Goal: Use online tool/utility: Utilize a website feature to perform a specific function

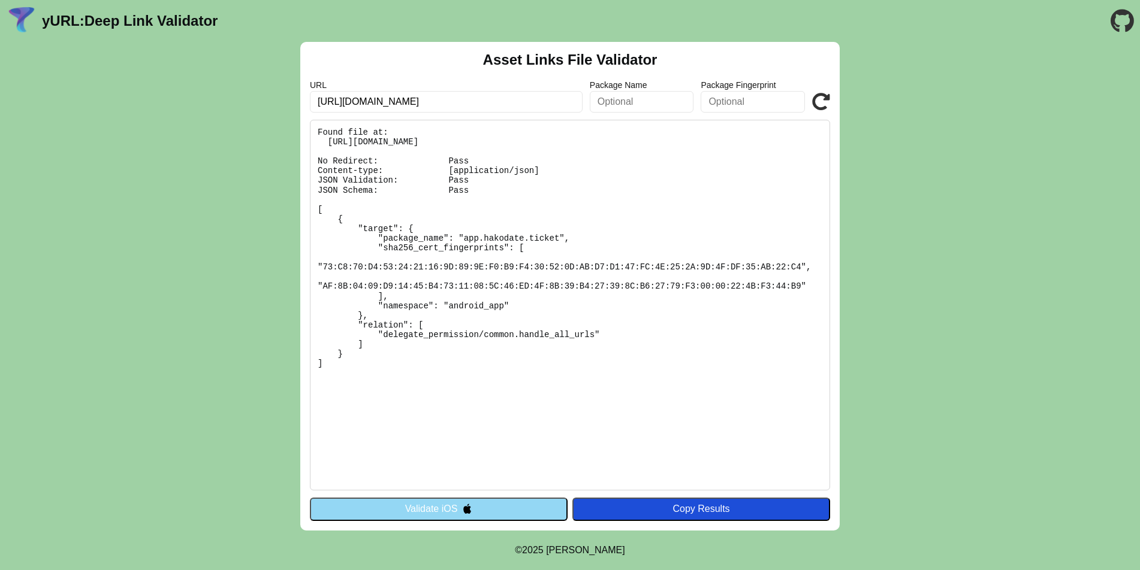
click at [482, 512] on button "Validate iOS" at bounding box center [439, 509] width 258 height 23
click at [458, 510] on button "Validate iOS" at bounding box center [439, 509] width 258 height 23
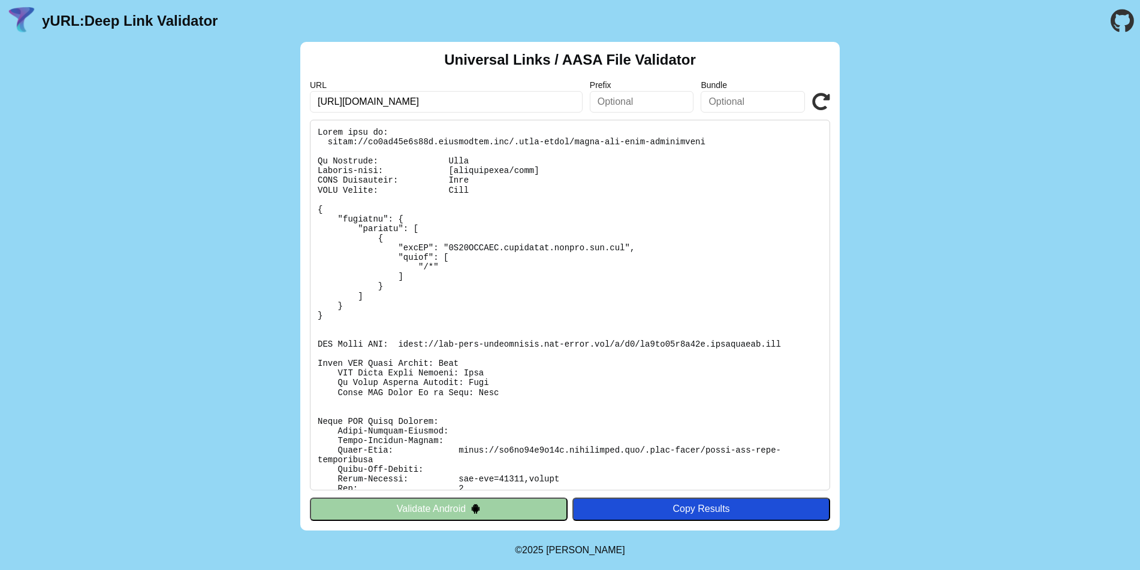
click at [458, 510] on button "Validate Android" at bounding box center [439, 509] width 258 height 23
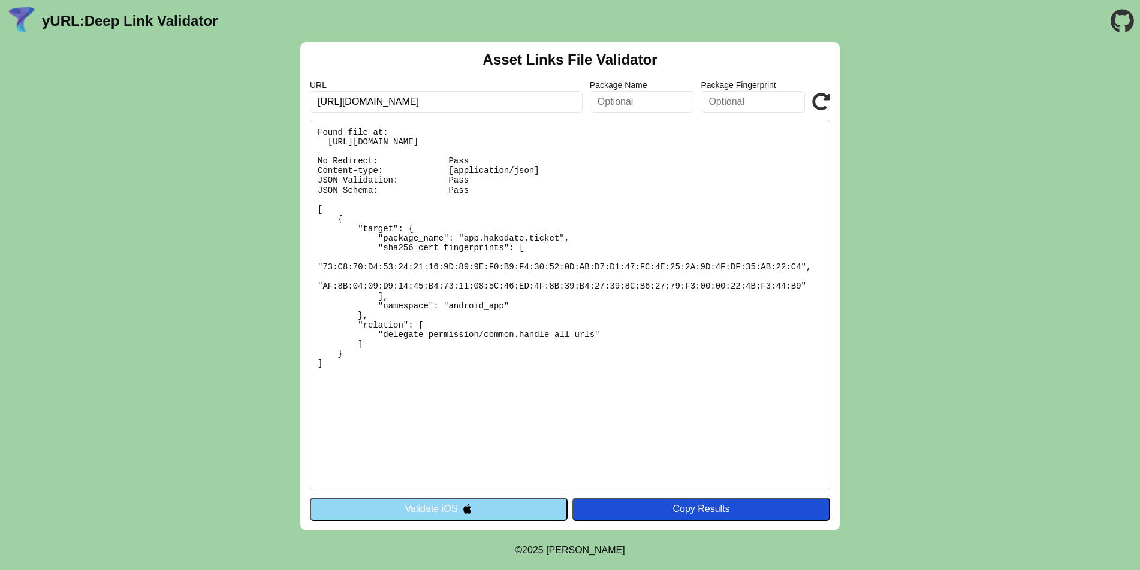
click at [398, 139] on pre "Found file at: [URL][DOMAIN_NAME] No Redirect: Pass Content-type: [application/…" at bounding box center [570, 305] width 520 height 371
click at [398, 139] on pre "Found file at: https://dn2uo65d9q62f.cloudfront.net/.well-known/assetlinks.json…" at bounding box center [570, 305] width 520 height 371
copy pre "dn2uo65d9q62f"
click at [452, 513] on button "Validate iOS" at bounding box center [439, 509] width 258 height 23
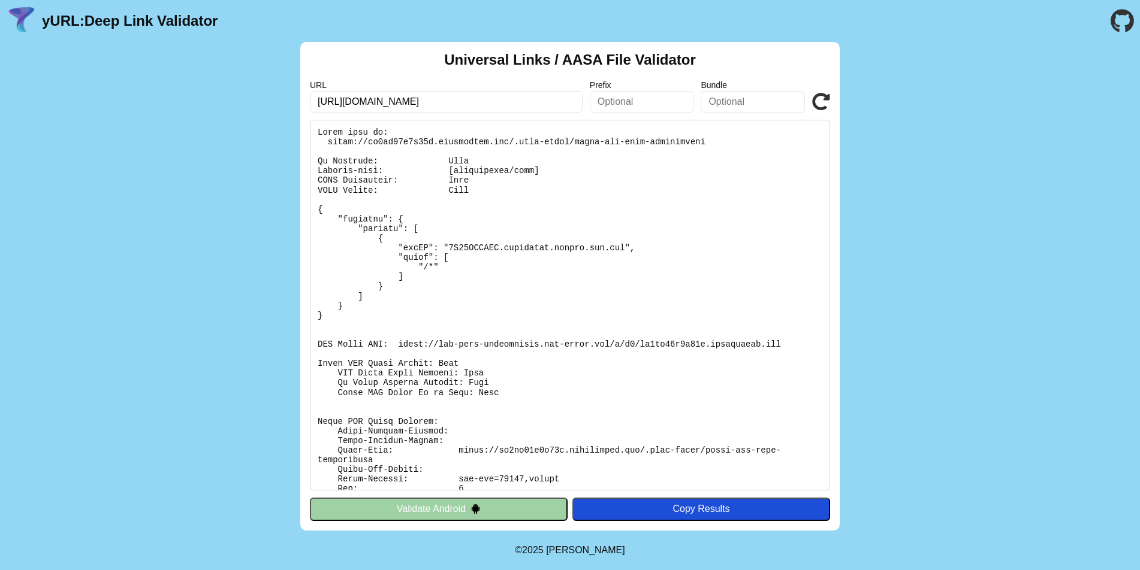
click at [452, 513] on button "Validate Android" at bounding box center [439, 509] width 258 height 23
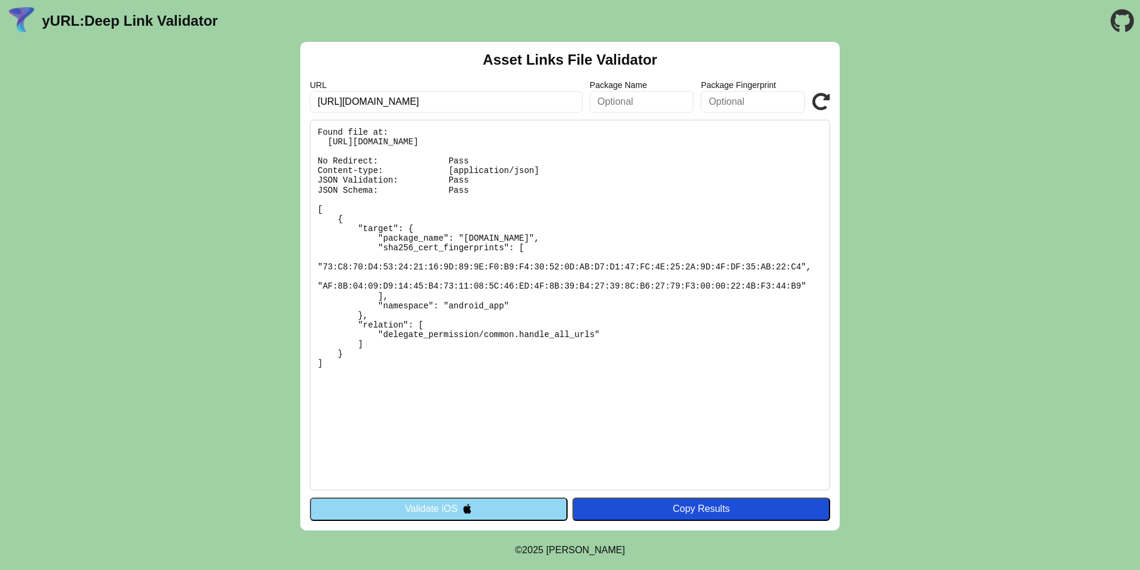
click at [527, 513] on button "Validate iOS" at bounding box center [439, 509] width 258 height 23
click at [590, 144] on pre "Found file at: [URL][DOMAIN_NAME] No Redirect: Pass Content-type: [application/…" at bounding box center [570, 305] width 520 height 371
copy pre "[URL][DOMAIN_NAME]"
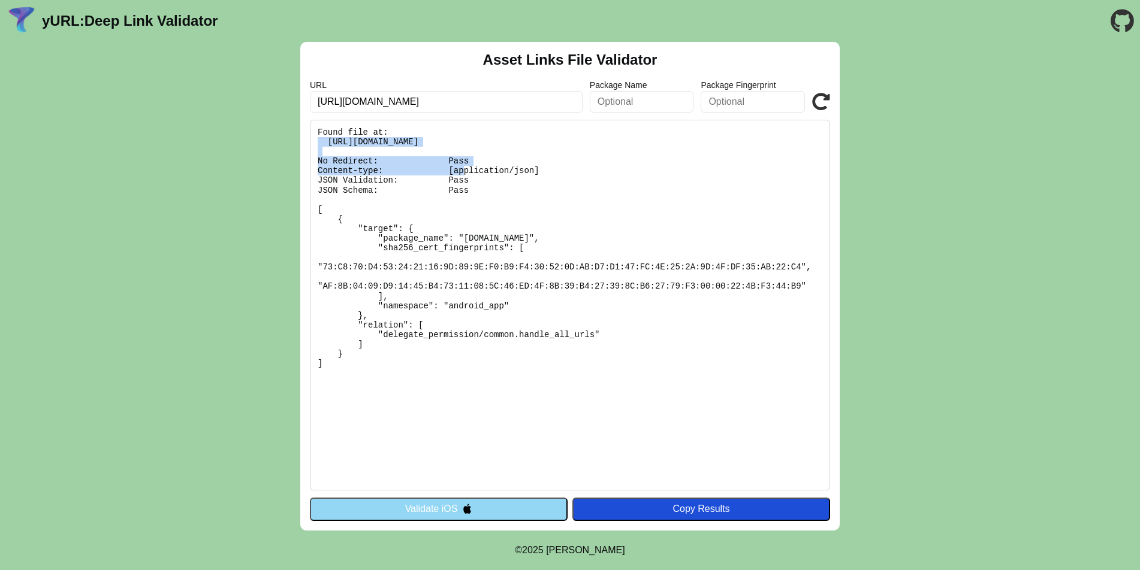
click at [466, 504] on img at bounding box center [467, 509] width 10 height 10
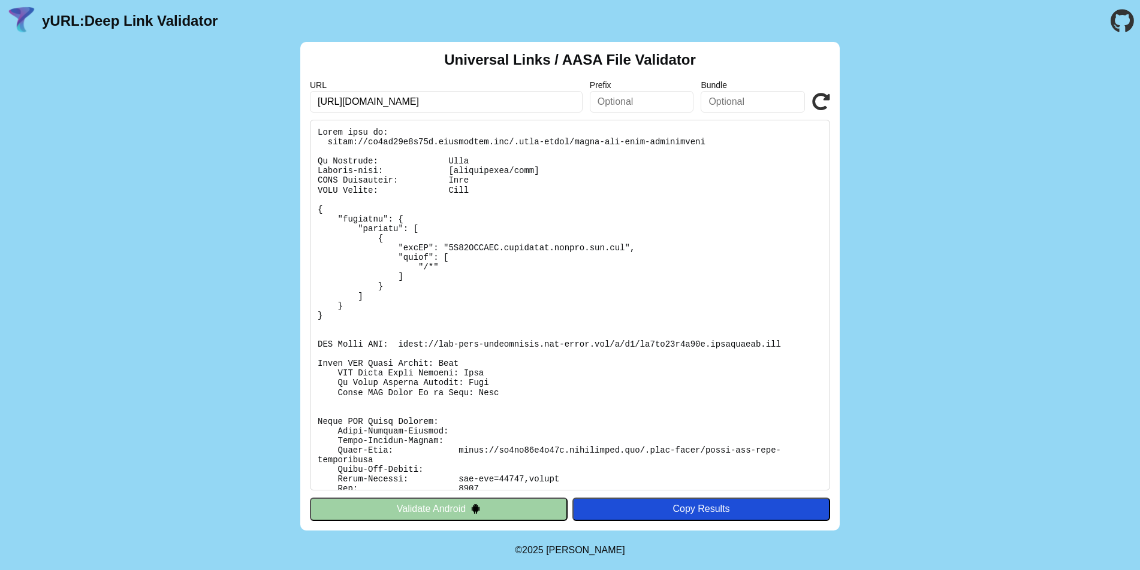
scroll to position [78, 0]
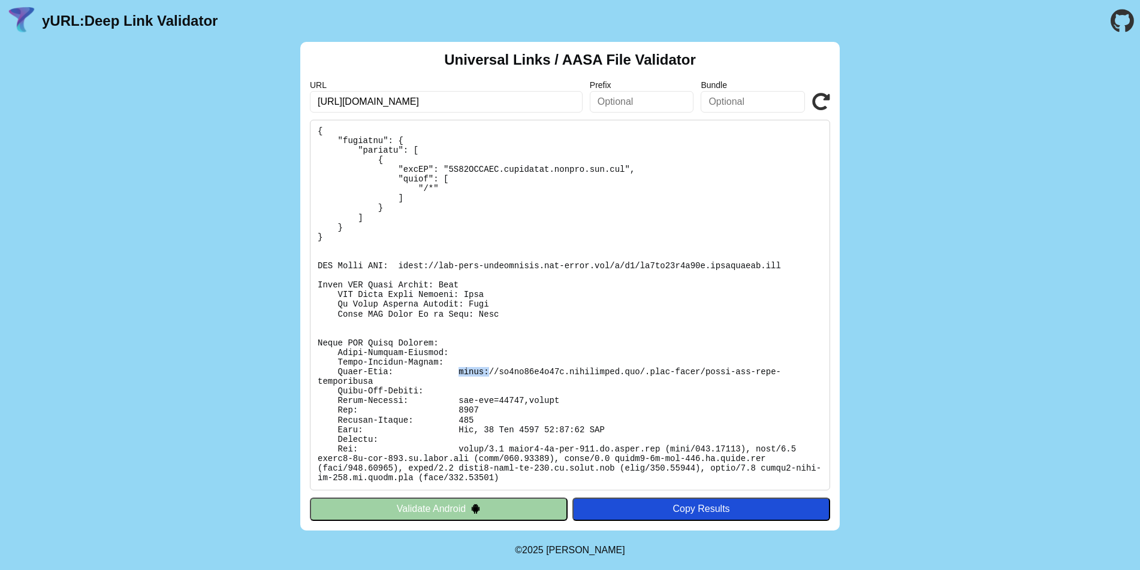
drag, startPoint x: 456, startPoint y: 370, endPoint x: 488, endPoint y: 374, distance: 32.7
click at [488, 374] on pre at bounding box center [570, 305] width 520 height 371
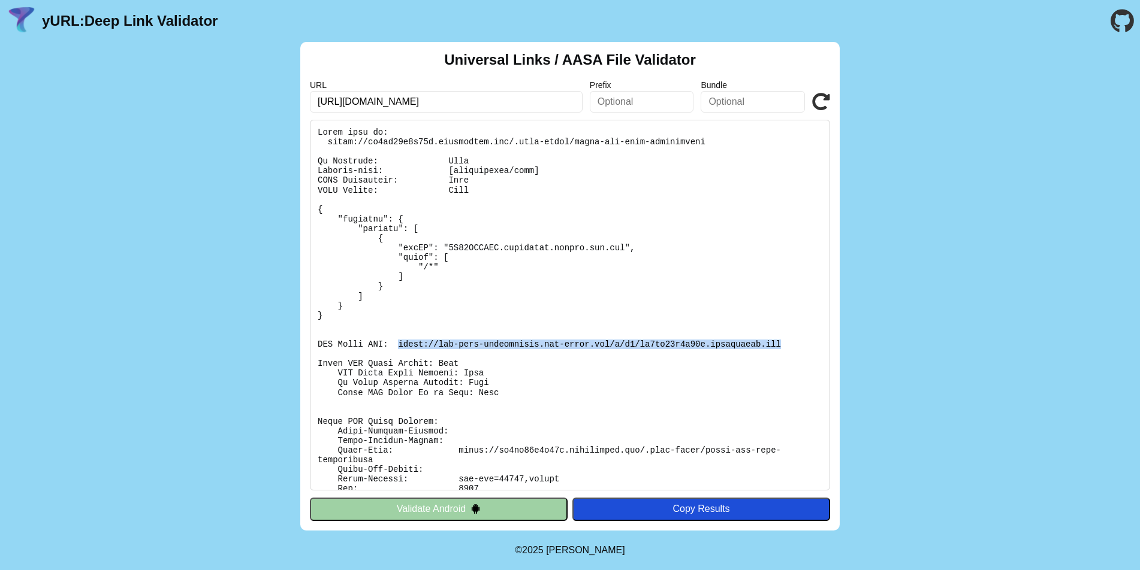
drag, startPoint x: 399, startPoint y: 343, endPoint x: 791, endPoint y: 343, distance: 391.9
click at [791, 343] on pre at bounding box center [570, 305] width 520 height 371
copy pre "https://app-site-association.cdn-apple.com/a/v1/dn2uo65d9q62f.cloudfront.net"
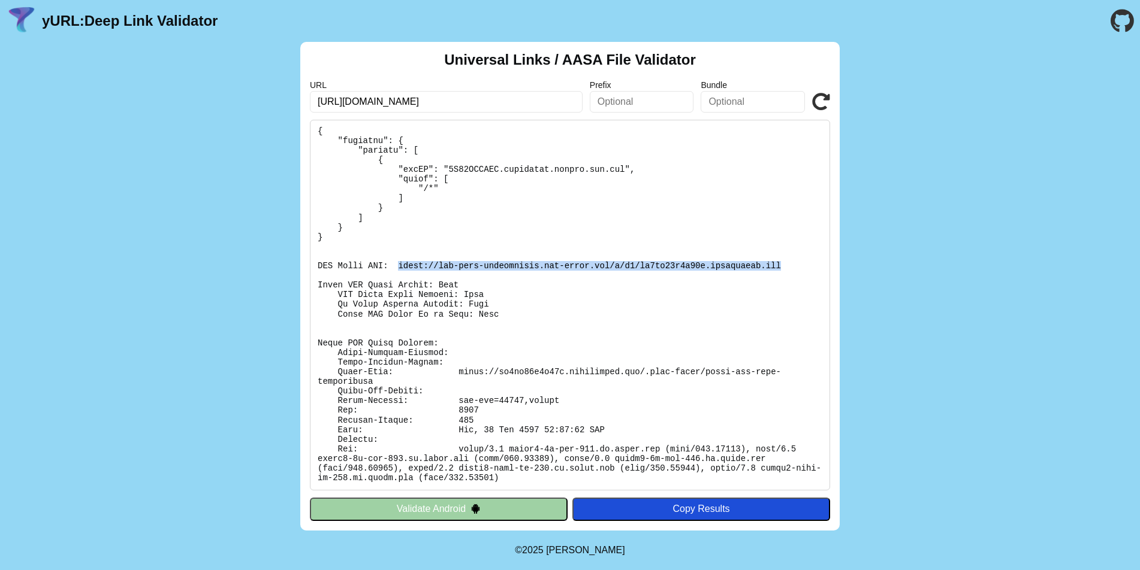
click at [454, 506] on button "Validate Android" at bounding box center [439, 509] width 258 height 23
